Goal: Task Accomplishment & Management: Manage account settings

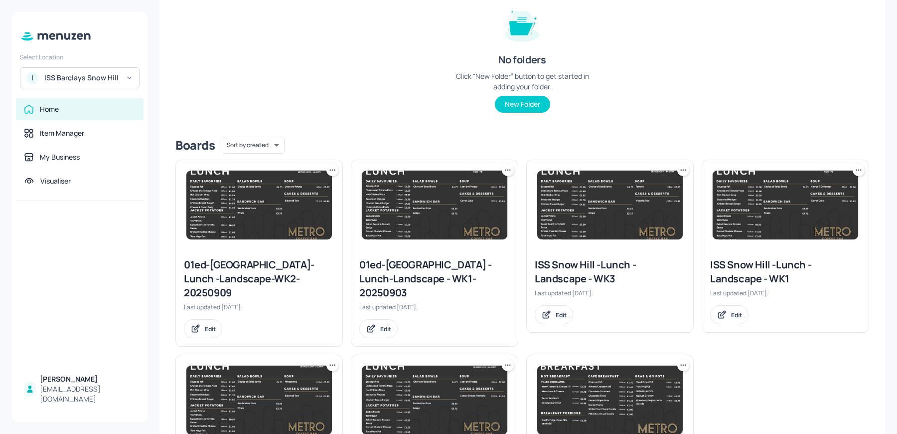
scroll to position [226, 0]
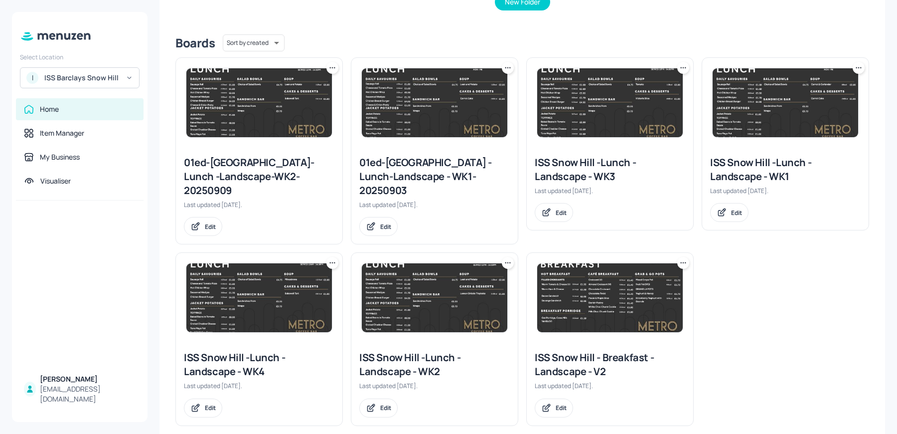
click at [606, 283] on img at bounding box center [610, 297] width 146 height 69
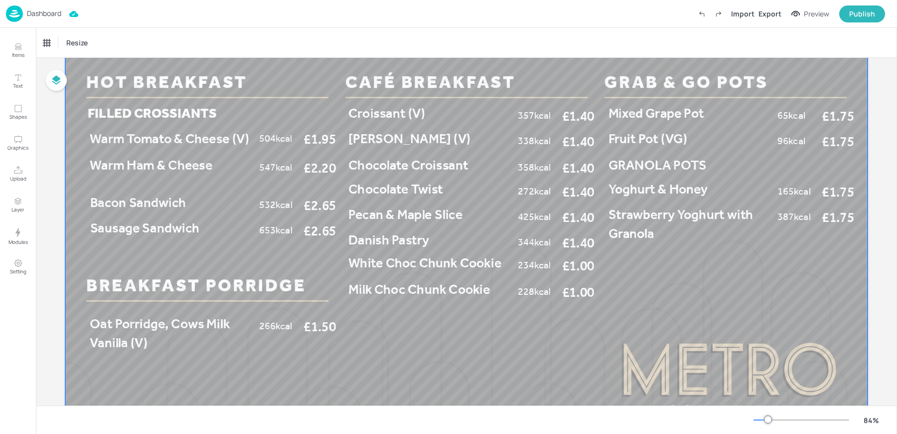
scroll to position [94, 0]
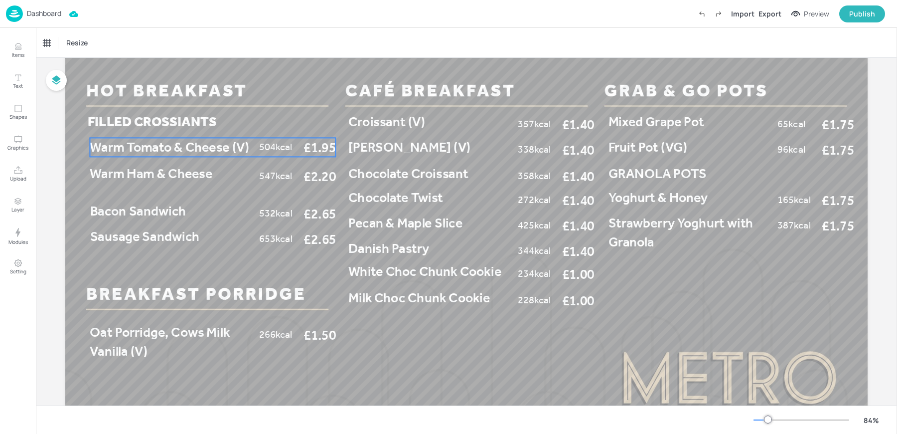
click at [156, 152] on span "Warm Tomato & Cheese (V)" at bounding box center [169, 147] width 159 height 16
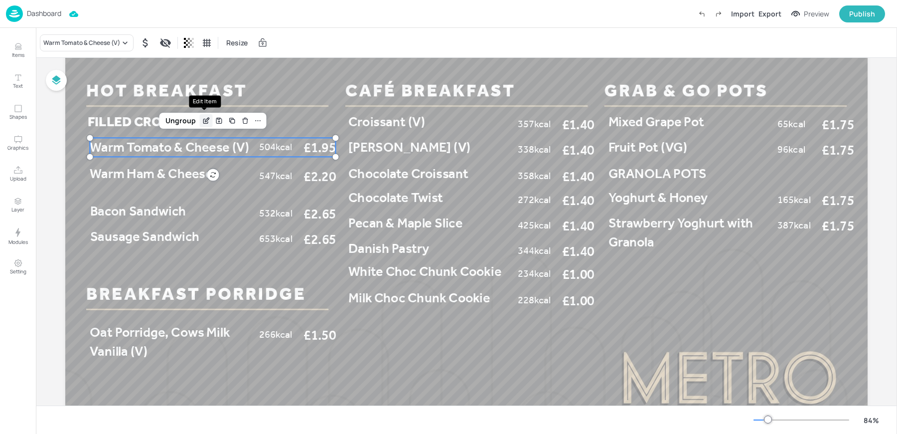
click at [206, 120] on icon "Edit Item" at bounding box center [207, 120] width 4 height 4
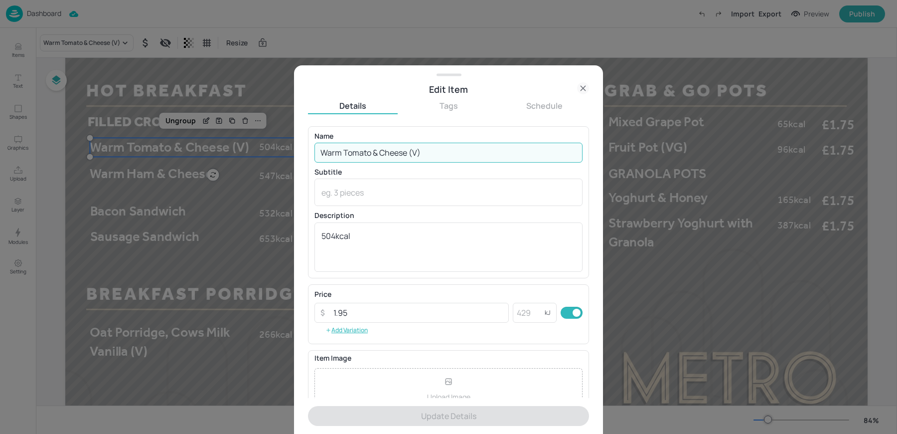
drag, startPoint x: 341, startPoint y: 150, endPoint x: 312, endPoint y: 146, distance: 29.7
click at [312, 146] on div "Name Warm Tomato & Cheese (V) ​ Subtitle x ​ Description 504kcal x ​" at bounding box center [448, 202] width 281 height 152
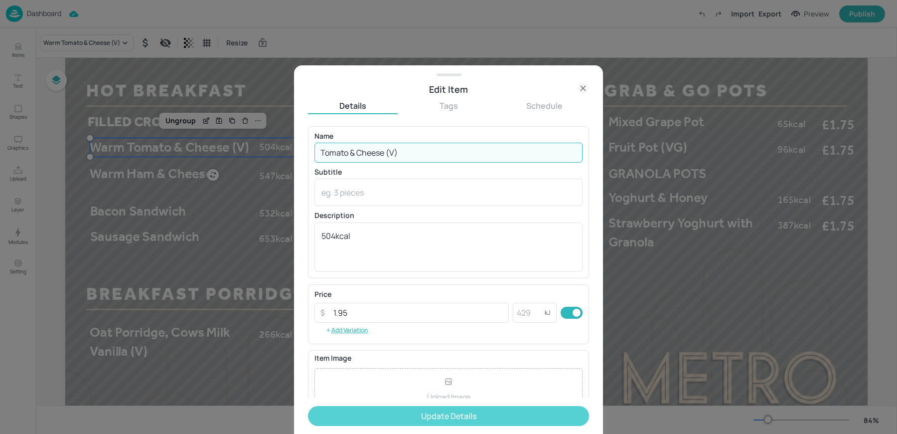
type input "Tomato & Cheese (V)"
click at [376, 412] on button "Update Details" at bounding box center [448, 416] width 281 height 20
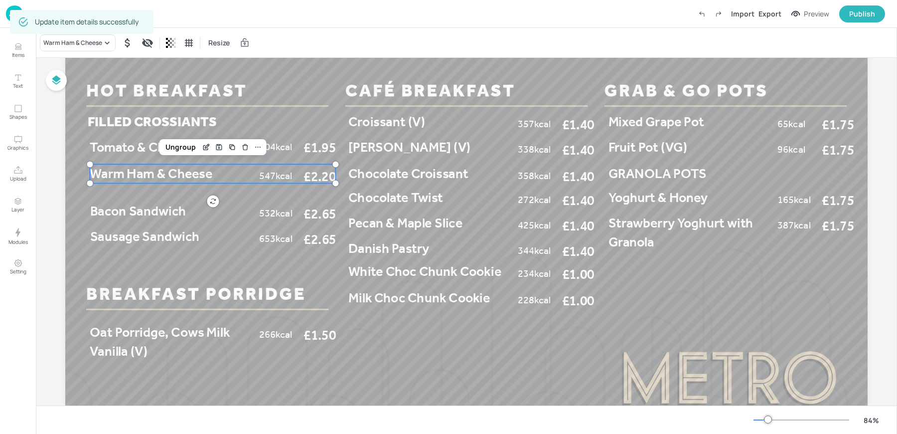
click at [134, 168] on span "Warm Ham & Cheese" at bounding box center [151, 173] width 123 height 16
click at [204, 149] on icon "Edit Item" at bounding box center [206, 147] width 8 height 8
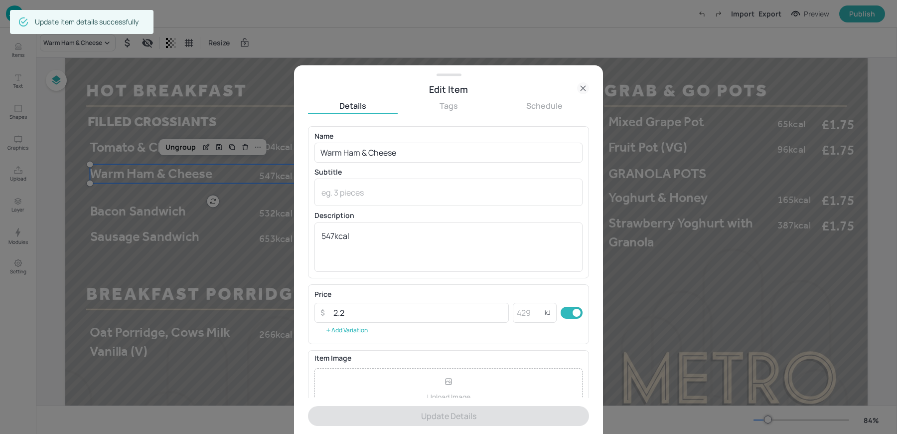
drag, startPoint x: 341, startPoint y: 154, endPoint x: 255, endPoint y: 142, distance: 87.5
click at [255, 142] on div "Edit Item Details Tags Schedule Name Warm Ham & Cheese ​ Subtitle x ​ Descripti…" at bounding box center [448, 217] width 897 height 434
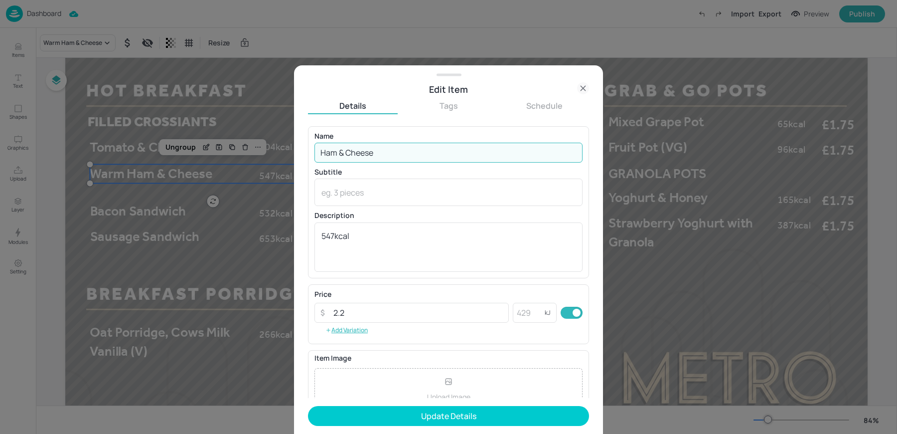
type input "Ham & Cheese"
click at [308, 406] on button "Update Details" at bounding box center [448, 416] width 281 height 20
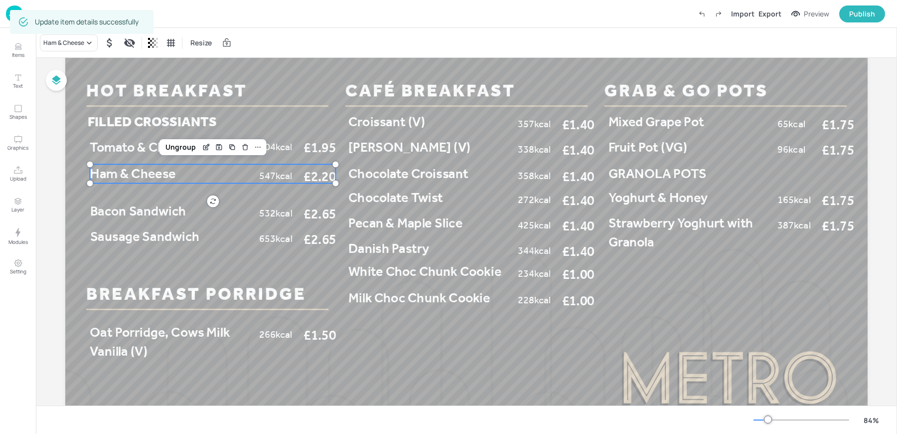
click at [375, 21] on div "Dashboard Import Export Preview Publish" at bounding box center [445, 13] width 879 height 27
click at [358, 32] on div "Ham & Cheese Resize" at bounding box center [466, 42] width 861 height 29
click at [16, 15] on img at bounding box center [14, 13] width 17 height 16
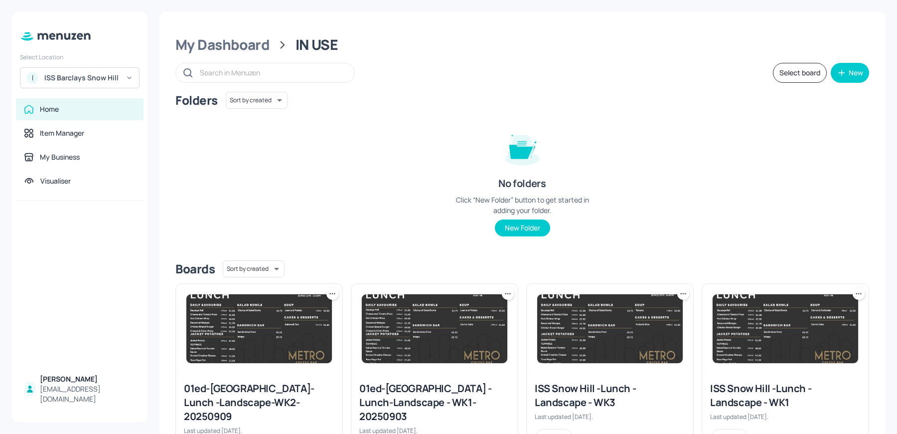
scroll to position [226, 0]
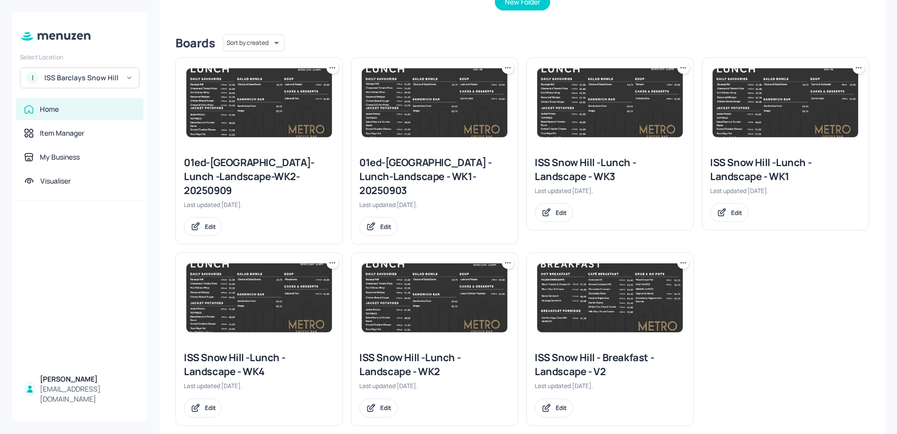
click at [389, 350] on div "ISS Snow Hill -Lunch - Landscape - WK2" at bounding box center [434, 364] width 151 height 28
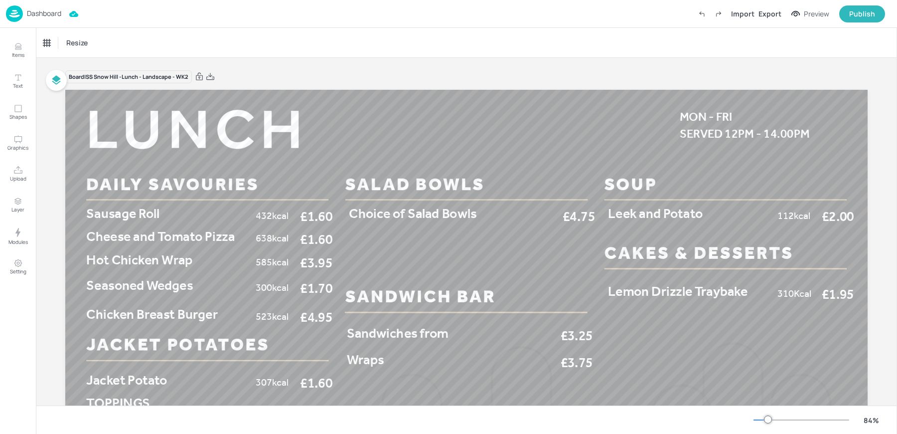
click at [58, 17] on p "Dashboard" at bounding box center [44, 13] width 34 height 7
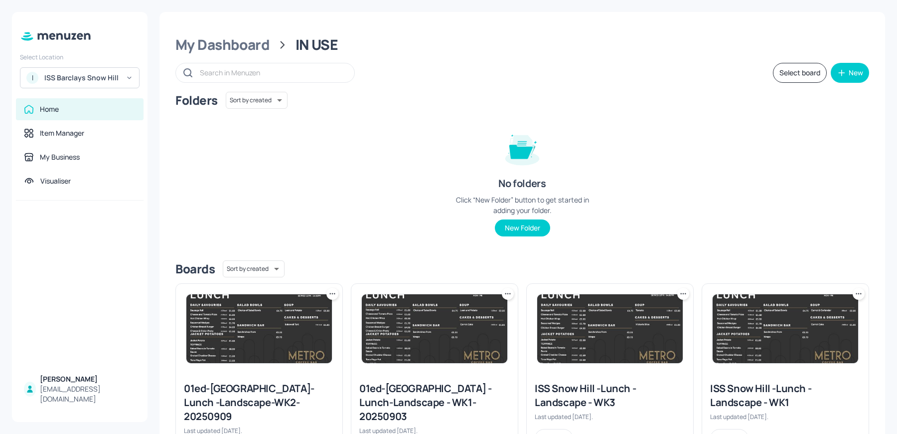
click at [393, 337] on img at bounding box center [435, 328] width 146 height 69
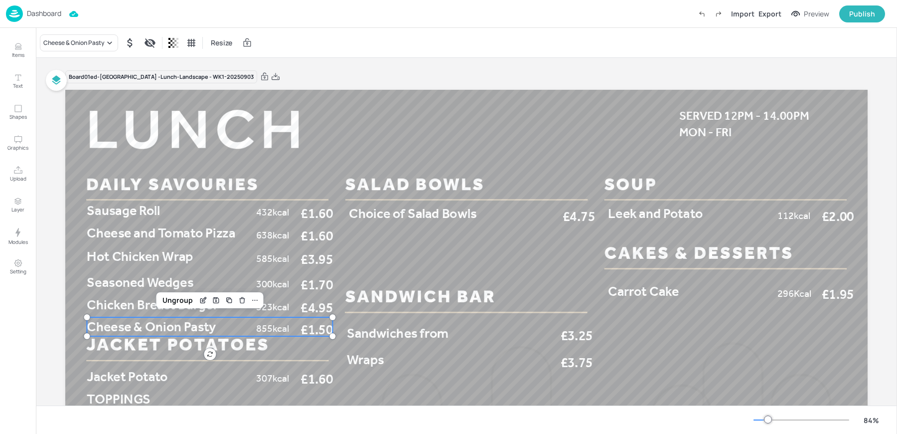
click at [159, 323] on span "Cheese & Onion Pasty" at bounding box center [151, 326] width 129 height 16
click at [210, 297] on div "Save Layout" at bounding box center [216, 300] width 13 height 13
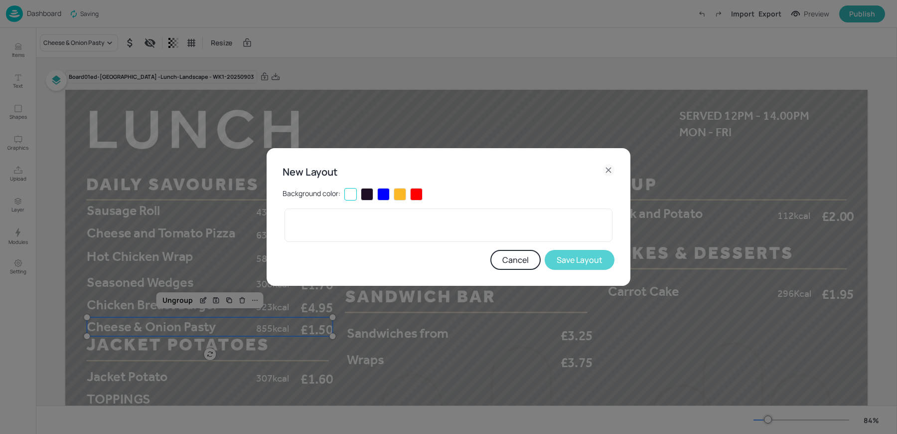
click at [570, 259] on button "Save Layout" at bounding box center [580, 260] width 70 height 20
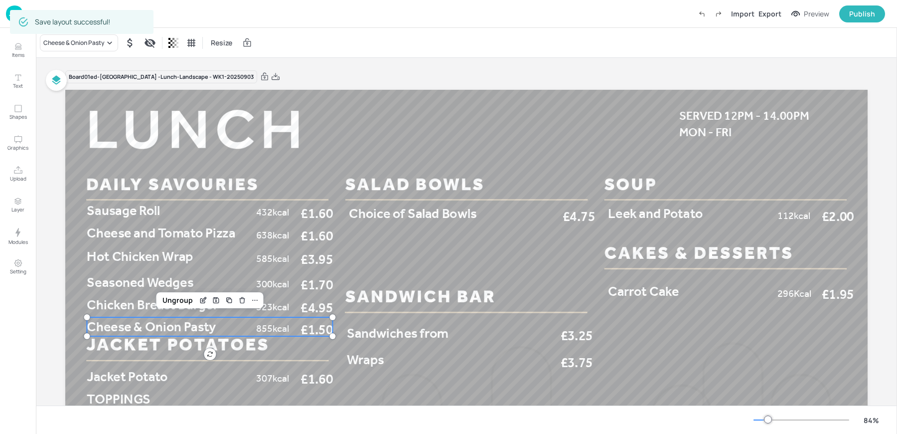
click at [325, 41] on div "Cheese & Onion Pasty Resize" at bounding box center [466, 42] width 861 height 29
click at [10, 15] on div "Save layout successful!" at bounding box center [82, 22] width 144 height 24
click at [8, 18] on img at bounding box center [14, 13] width 17 height 16
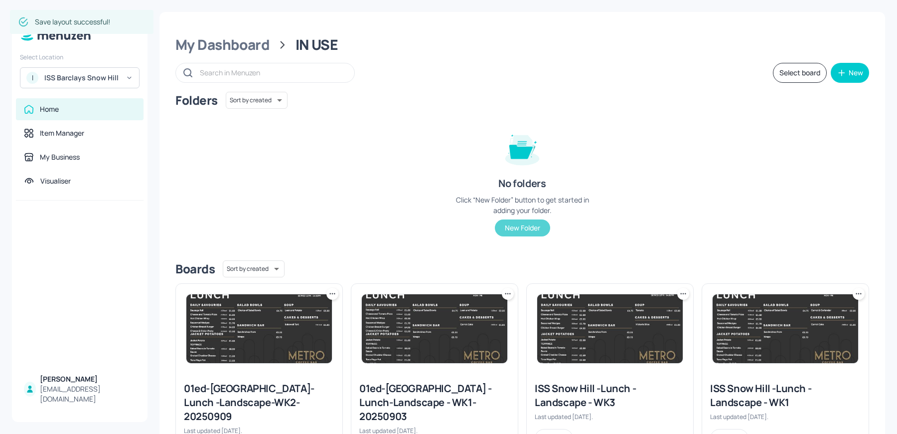
scroll to position [226, 0]
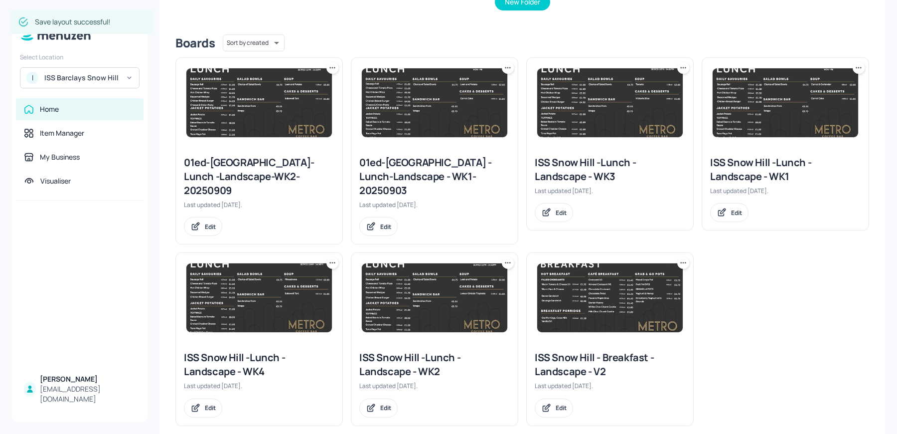
click at [377, 354] on div "ISS Snow Hill -Lunch - Landscape - WK2" at bounding box center [434, 364] width 151 height 28
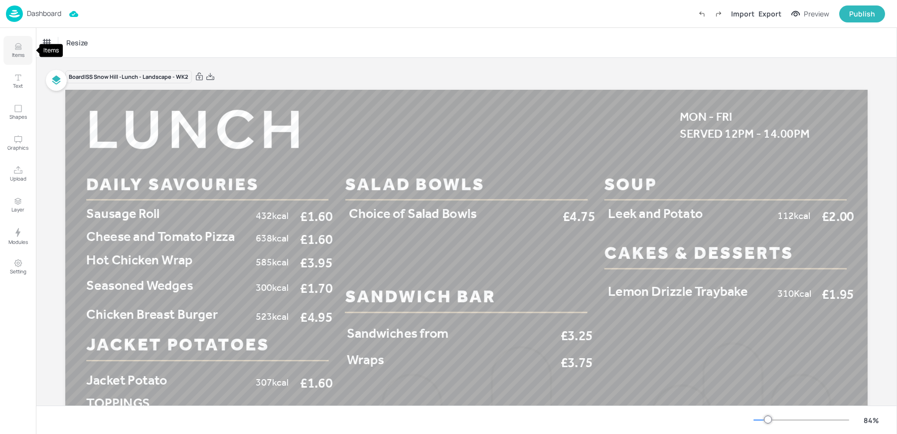
click at [23, 58] on button "Items" at bounding box center [17, 50] width 29 height 29
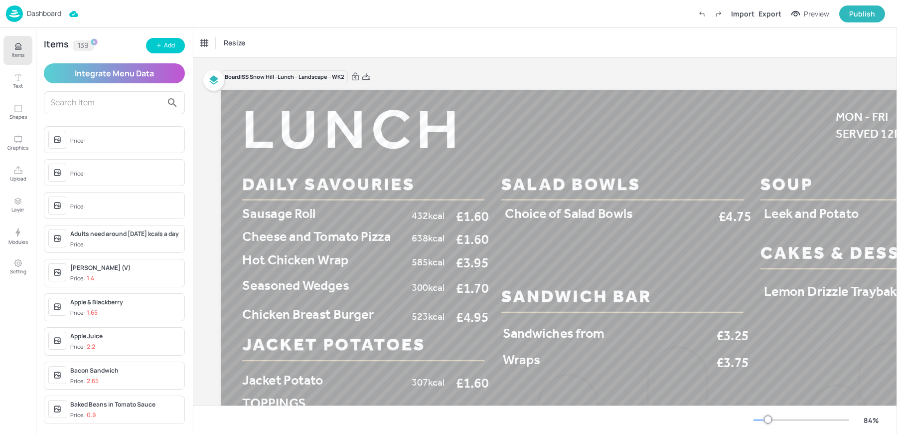
click at [137, 108] on input "text" at bounding box center [106, 103] width 112 height 16
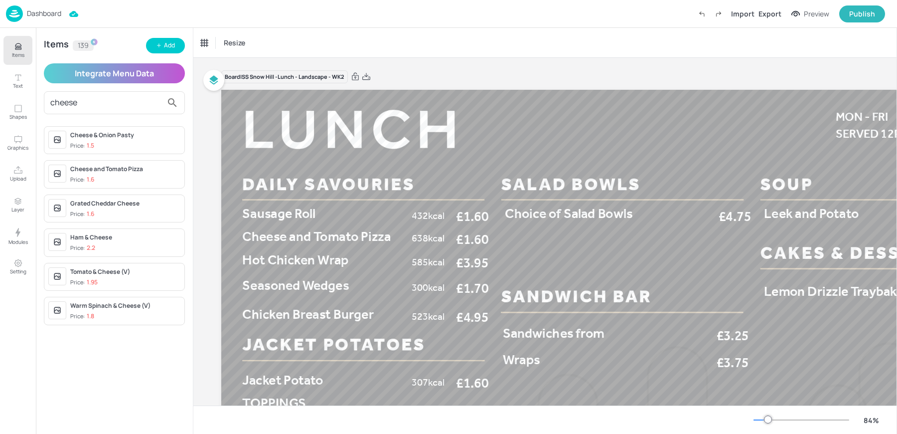
type input "cheese"
click at [146, 137] on div "Cheese & Onion Pasty" at bounding box center [125, 135] width 110 height 9
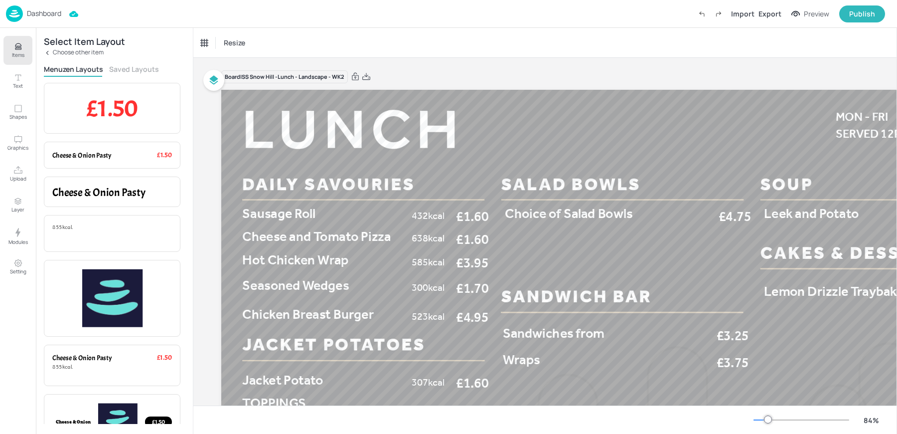
click at [138, 67] on button "Saved Layouts" at bounding box center [134, 68] width 50 height 9
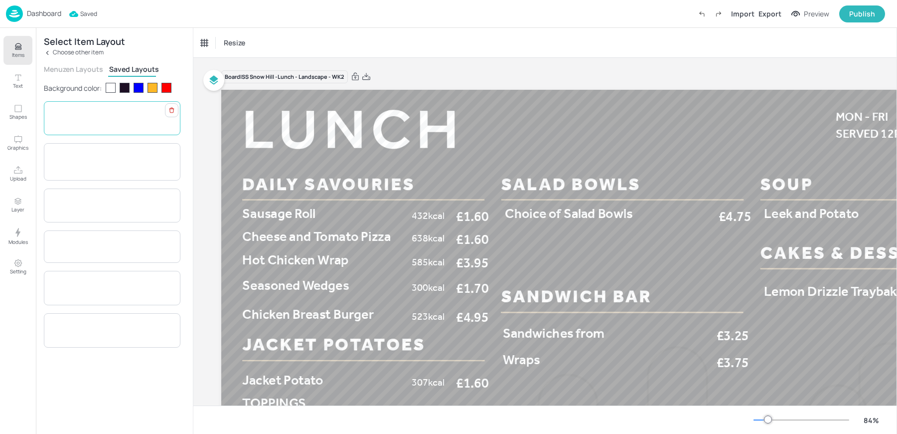
click at [107, 121] on span "Cheese & Onion Pasty" at bounding box center [83, 117] width 63 height 7
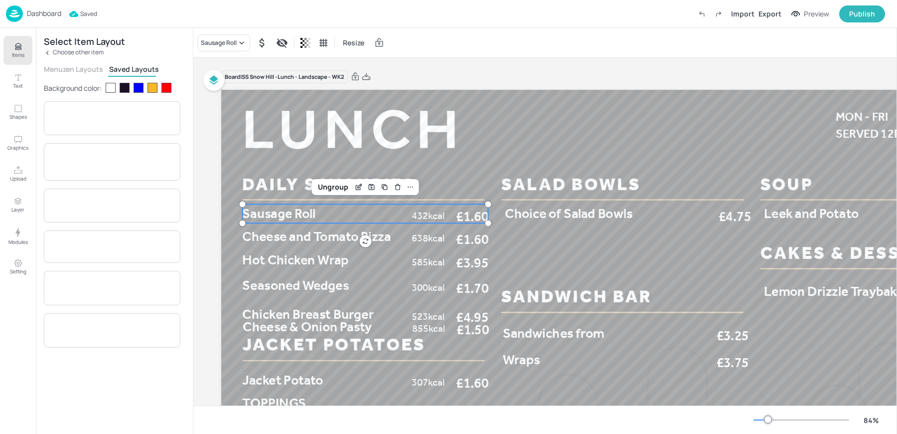
click at [270, 219] on span "Sausage Roll" at bounding box center [278, 213] width 73 height 16
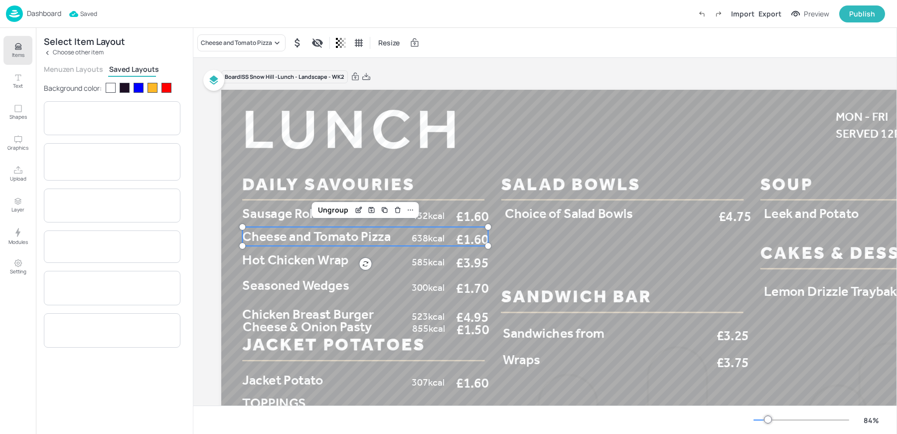
click at [269, 238] on span "Cheese and Tomato Pizza" at bounding box center [316, 236] width 149 height 16
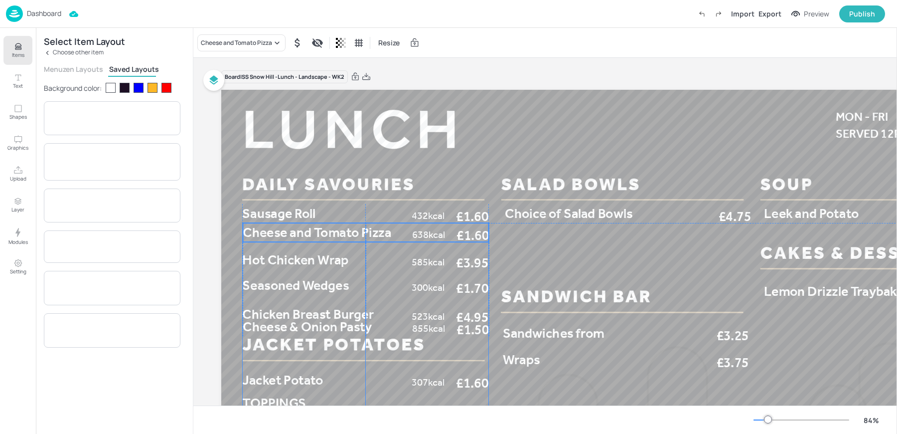
click at [276, 233] on span "Cheese and Tomato Pizza" at bounding box center [317, 232] width 149 height 16
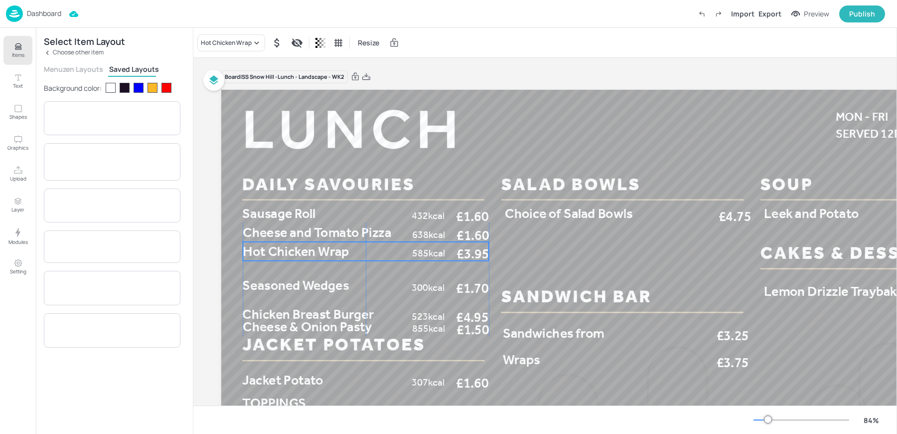
drag, startPoint x: 272, startPoint y: 266, endPoint x: 272, endPoint y: 257, distance: 8.5
click at [272, 257] on span "Hot Chicken Wrap" at bounding box center [296, 251] width 106 height 16
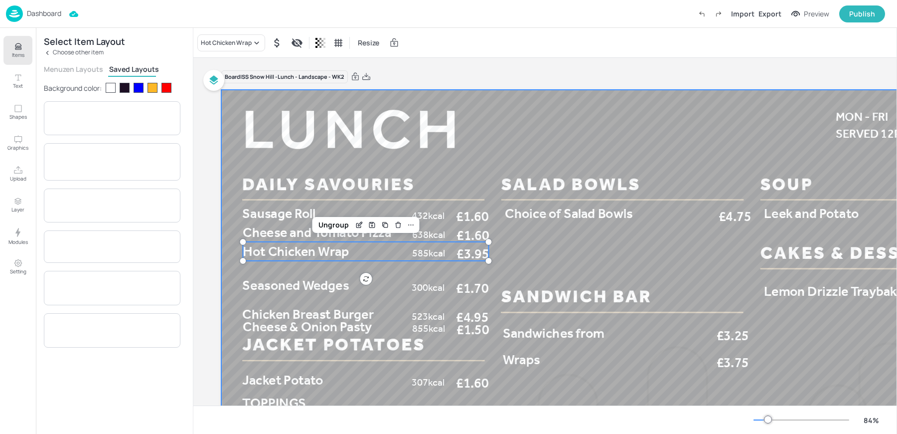
click at [270, 297] on div at bounding box center [622, 316] width 802 height 452
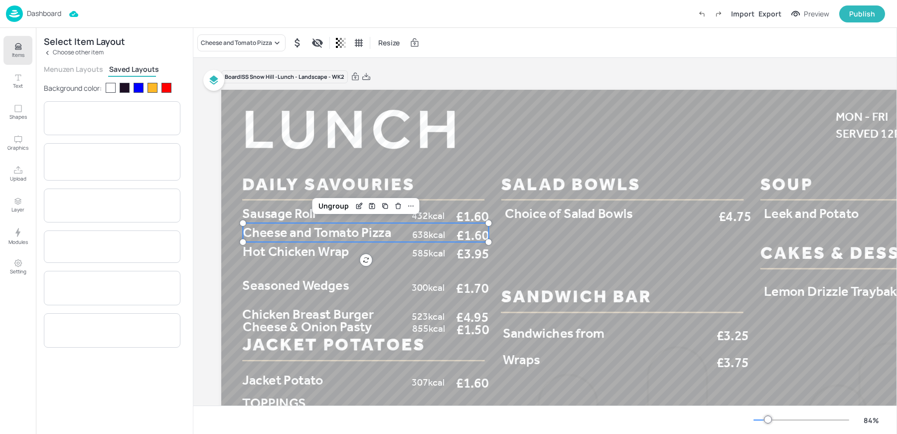
click at [254, 237] on span "Cheese and Tomato Pizza" at bounding box center [317, 232] width 149 height 16
click at [253, 249] on span "Hot Chicken Wrap" at bounding box center [296, 251] width 106 height 16
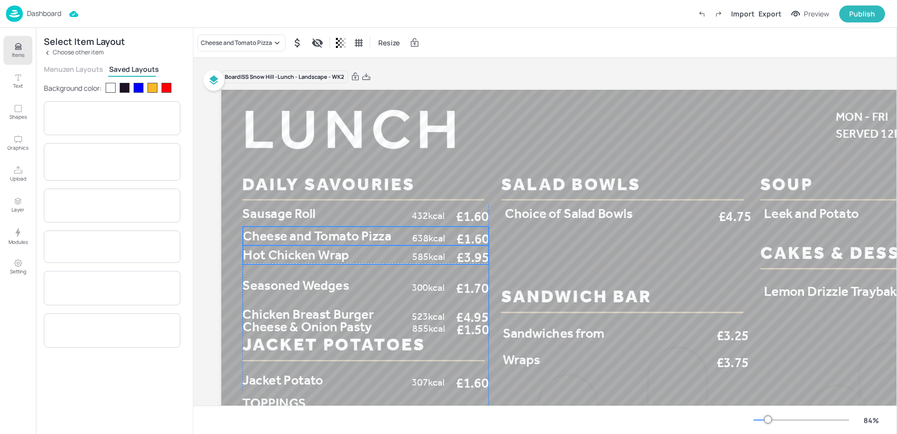
click at [251, 233] on span "Cheese and Tomato Pizza" at bounding box center [317, 236] width 149 height 16
click at [250, 251] on span "Hot Chicken Wrap" at bounding box center [296, 254] width 106 height 16
click at [252, 255] on span "Hot Chicken Wrap" at bounding box center [296, 257] width 106 height 16
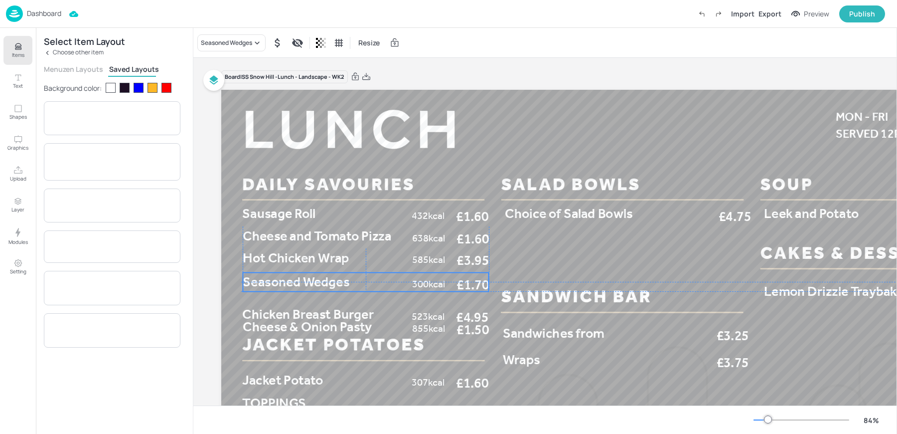
drag, startPoint x: 255, startPoint y: 287, endPoint x: 254, endPoint y: 282, distance: 5.1
click at [254, 282] on span "Seasoned Wedges" at bounding box center [296, 282] width 107 height 16
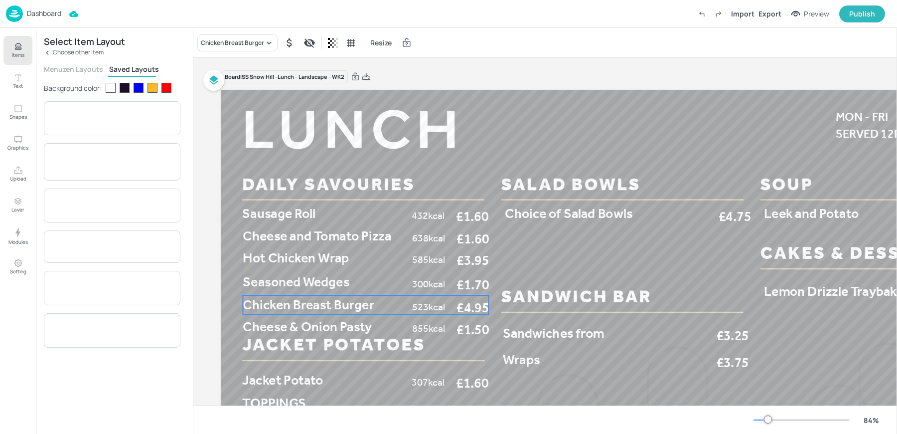
drag, startPoint x: 261, startPoint y: 313, endPoint x: 260, endPoint y: 304, distance: 10.0
click at [260, 304] on span "Chicken Breast Burger" at bounding box center [308, 305] width 131 height 16
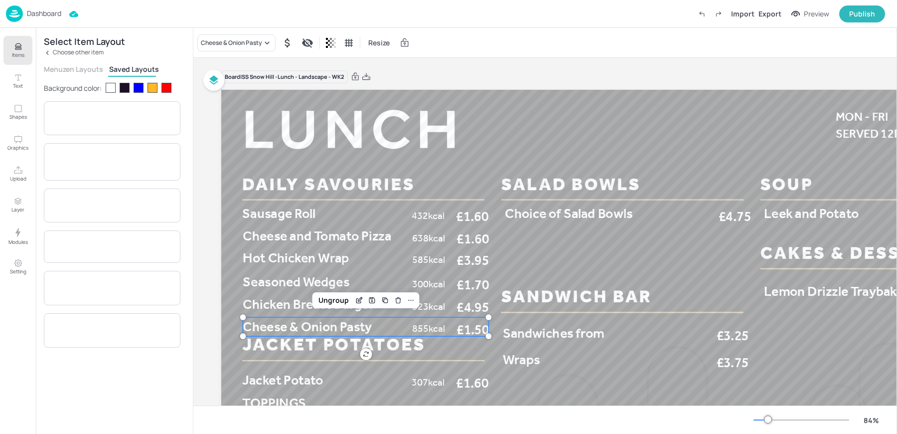
click at [326, 325] on span "Cheese & Onion Pasty" at bounding box center [307, 326] width 129 height 16
click at [518, 68] on div "Board ISS Snow Hill -Lunch - Landscape - WK2 Cheese and Tomato Pizza 638kcal £1…" at bounding box center [622, 312] width 802 height 508
click at [13, 53] on p "Items" at bounding box center [18, 54] width 12 height 7
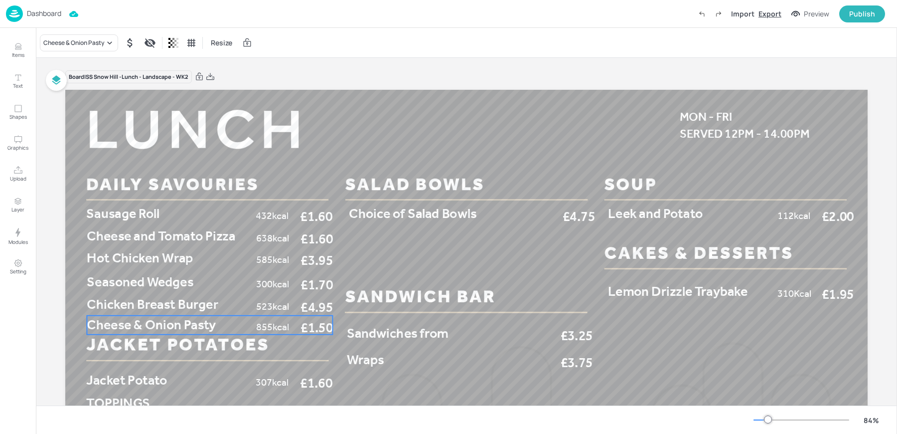
click at [778, 12] on div "Export" at bounding box center [770, 13] width 23 height 10
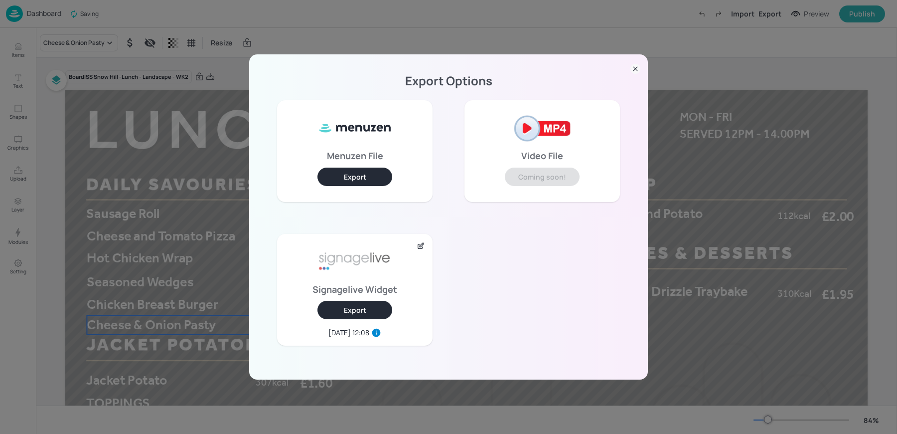
click at [370, 304] on button "Export" at bounding box center [354, 310] width 75 height 18
